Goal: Task Accomplishment & Management: Use online tool/utility

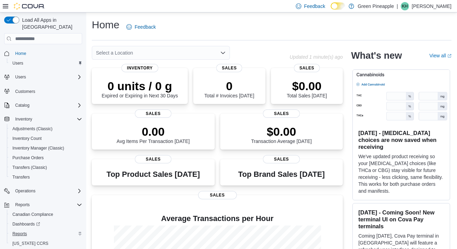
click at [22, 231] on span "Reports" at bounding box center [19, 234] width 15 height 6
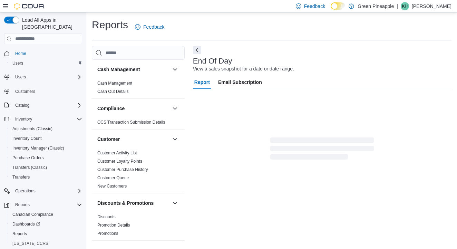
scroll to position [3, 0]
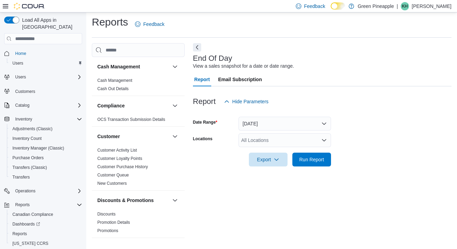
click at [284, 122] on button "[DATE]" at bounding box center [285, 124] width 93 height 14
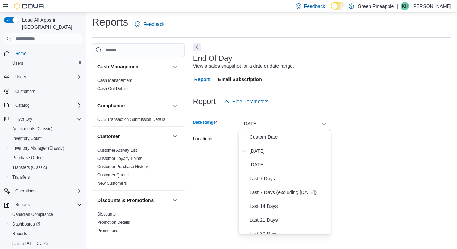
click at [270, 163] on span "[DATE]" at bounding box center [289, 165] width 79 height 8
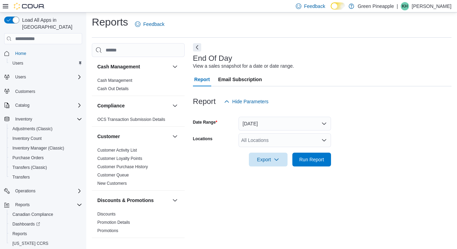
click at [287, 141] on div "All Locations" at bounding box center [285, 140] width 93 height 14
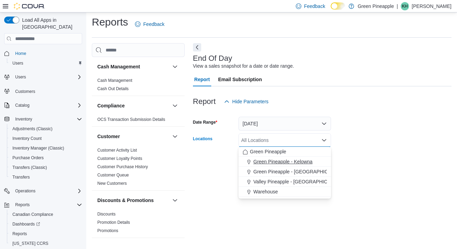
click at [289, 162] on span "Green Pineapple - Kelowna" at bounding box center [283, 161] width 59 height 7
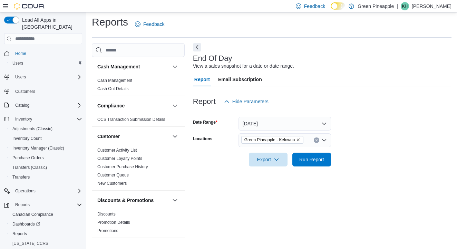
click at [364, 142] on form "Date Range [DATE] Locations Green [GEOGRAPHIC_DATA] - [GEOGRAPHIC_DATA] Export …" at bounding box center [322, 137] width 259 height 58
click at [321, 159] on span "Run Report" at bounding box center [312, 159] width 25 height 7
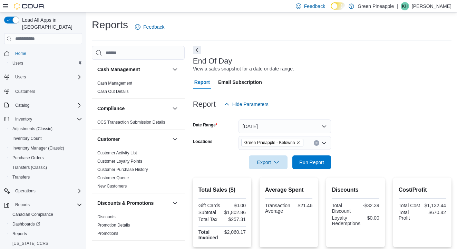
click at [301, 142] on icon "Remove Green Pineapple - Kelowna from selection in this group" at bounding box center [298, 143] width 4 height 4
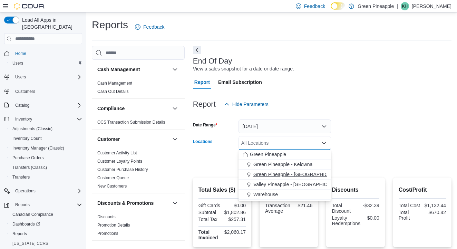
click at [306, 177] on span "Green Pineapple - [GEOGRAPHIC_DATA]" at bounding box center [299, 174] width 91 height 7
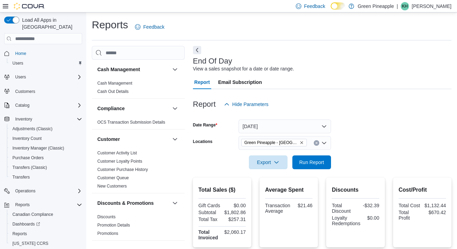
click at [359, 142] on form "Date Range [DATE] Locations Green Pineapple - [PERSON_NAME] Export Run Report" at bounding box center [322, 140] width 259 height 58
click at [320, 165] on span "Run Report" at bounding box center [312, 162] width 30 height 14
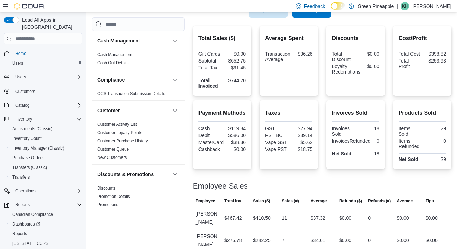
scroll to position [151, 0]
click at [140, 199] on span "Promotion Details" at bounding box center [138, 196] width 87 height 8
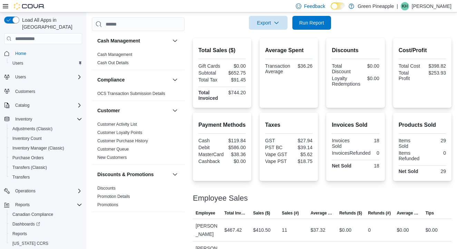
scroll to position [136, 0]
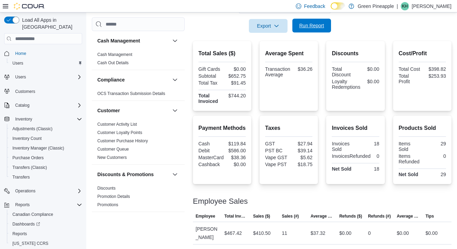
click at [322, 29] on span "Run Report" at bounding box center [312, 25] width 25 height 7
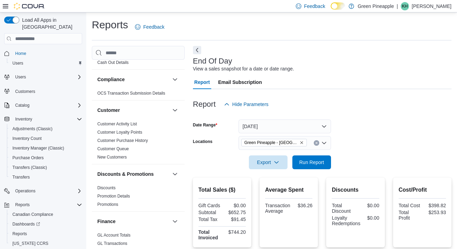
scroll to position [0, 0]
click at [302, 142] on icon "Remove Green Pineapple - Warfield from selection in this group" at bounding box center [302, 143] width 4 height 4
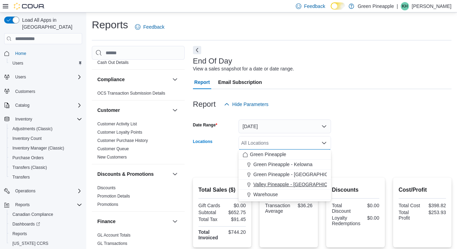
click at [302, 184] on span "Valley Pineapple - [GEOGRAPHIC_DATA]" at bounding box center [299, 184] width 90 height 7
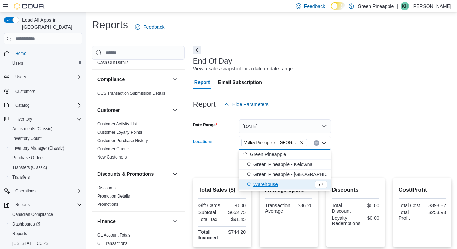
click at [350, 156] on form "Date Range [DATE] Locations Valley [GEOGRAPHIC_DATA] - [GEOGRAPHIC_DATA] Combo …" at bounding box center [322, 140] width 259 height 58
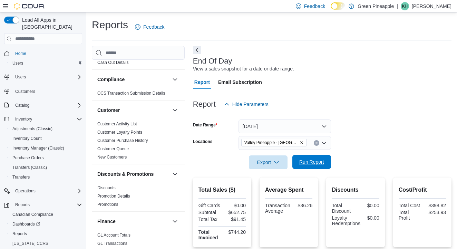
click at [321, 161] on span "Run Report" at bounding box center [312, 162] width 25 height 7
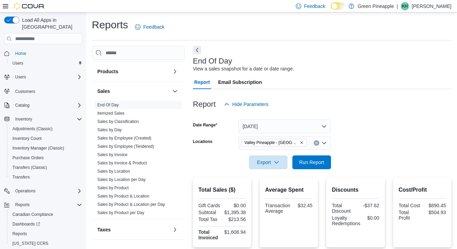
scroll to position [440, 0]
click at [132, 121] on link "Sales by Classification" at bounding box center [117, 121] width 41 height 5
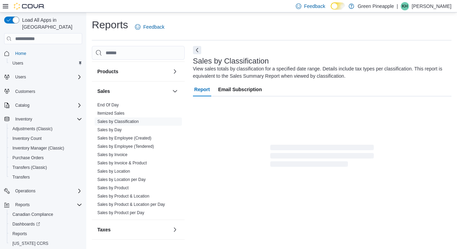
scroll to position [23, 0]
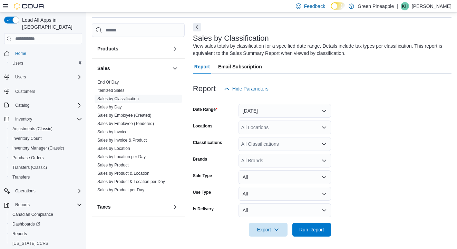
click at [302, 110] on button "[DATE]" at bounding box center [285, 111] width 93 height 14
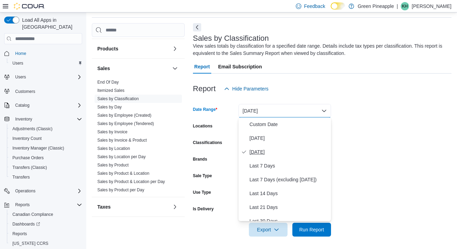
click at [268, 151] on span "[DATE]" at bounding box center [289, 152] width 79 height 8
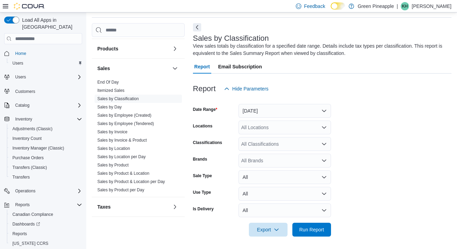
click at [288, 126] on div "All Locations" at bounding box center [285, 128] width 93 height 14
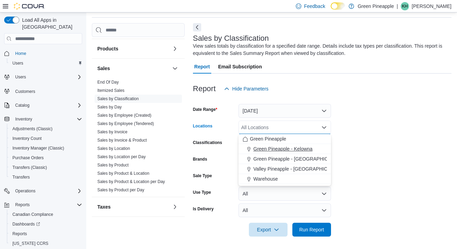
click at [286, 148] on span "Green Pineapple - Kelowna" at bounding box center [283, 148] width 59 height 7
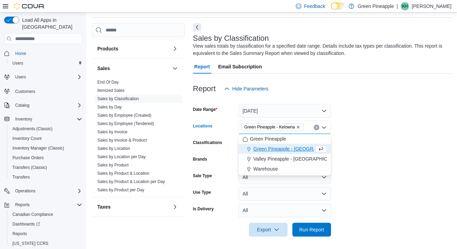
click at [355, 134] on form "Date Range [DATE] Locations Green [GEOGRAPHIC_DATA] - [GEOGRAPHIC_DATA] Combo b…" at bounding box center [322, 166] width 259 height 141
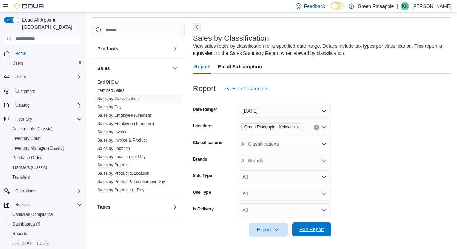
click at [310, 230] on span "Run Report" at bounding box center [312, 229] width 25 height 7
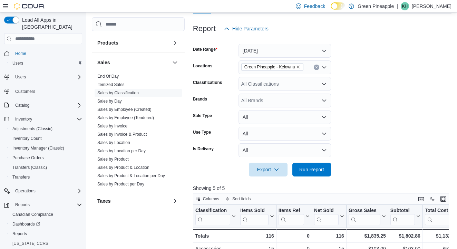
scroll to position [82, 0]
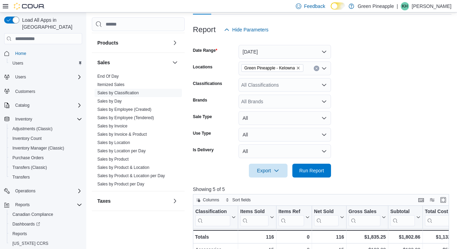
click at [300, 68] on icon "Remove Green Pineapple - Kelowna from selection in this group" at bounding box center [298, 68] width 4 height 4
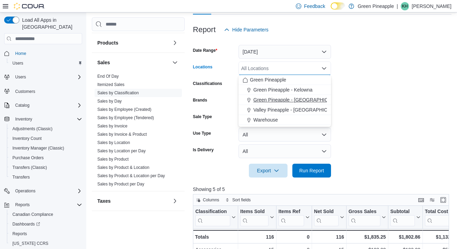
click at [300, 98] on span "Green Pineapple - [GEOGRAPHIC_DATA]" at bounding box center [299, 99] width 91 height 7
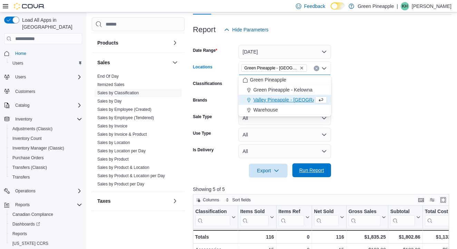
click at [319, 169] on span "Run Report" at bounding box center [312, 170] width 25 height 7
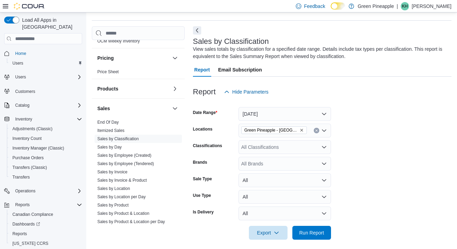
scroll to position [13, 0]
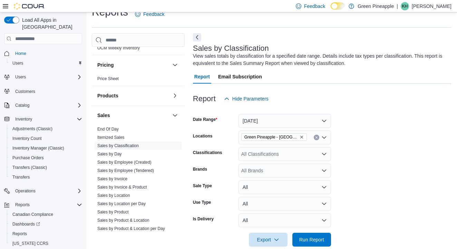
click at [302, 137] on icon "Remove Green Pineapple - Warfield from selection in this group" at bounding box center [302, 137] width 3 height 3
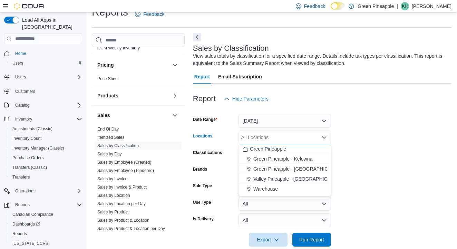
click at [300, 179] on span "Valley Pineapple - [GEOGRAPHIC_DATA]" at bounding box center [299, 178] width 90 height 7
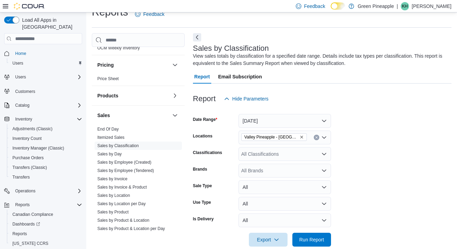
click at [370, 175] on form "Date Range [DATE] Locations [GEOGRAPHIC_DATA] - Fruitvale Classifications All C…" at bounding box center [322, 176] width 259 height 141
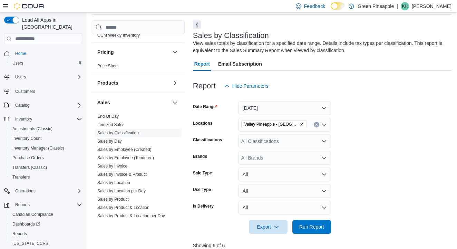
scroll to position [34, 0]
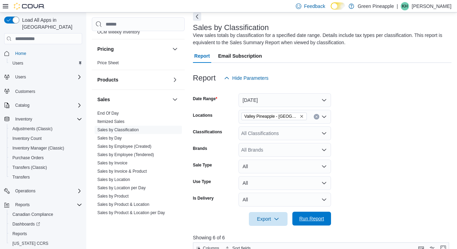
click at [311, 219] on span "Run Report" at bounding box center [312, 218] width 25 height 7
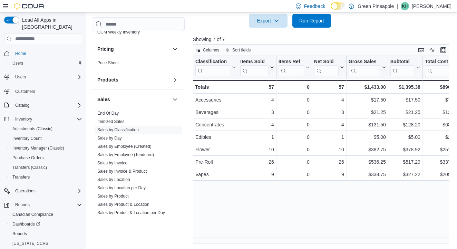
scroll to position [231, 0]
